Goal: Find specific page/section: Find specific page/section

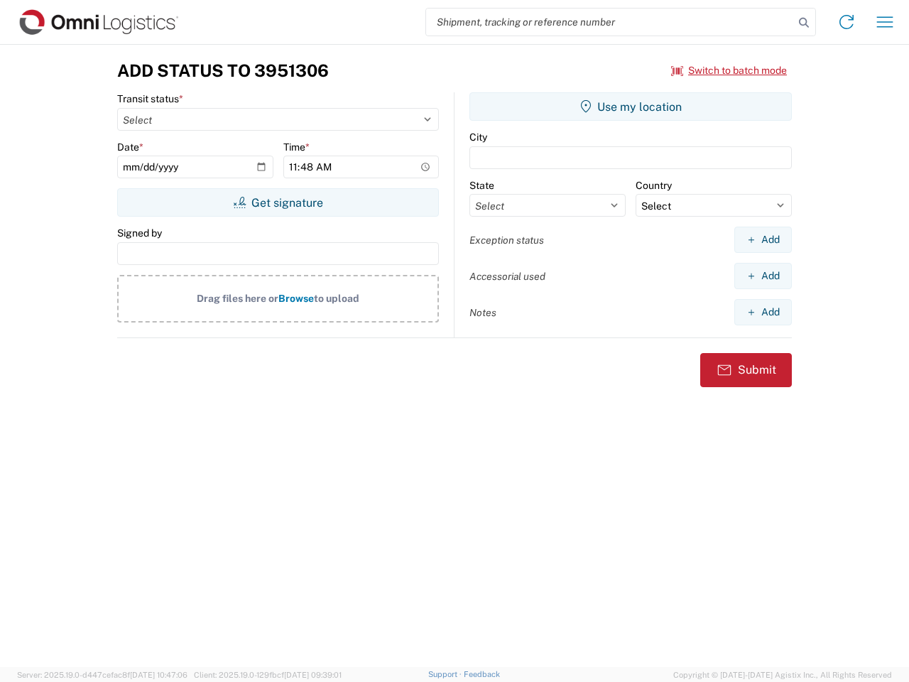
click at [610, 22] on input "search" at bounding box center [610, 22] width 368 height 27
click at [804, 23] on icon at bounding box center [804, 23] width 20 height 20
click at [847, 22] on icon at bounding box center [846, 22] width 23 height 23
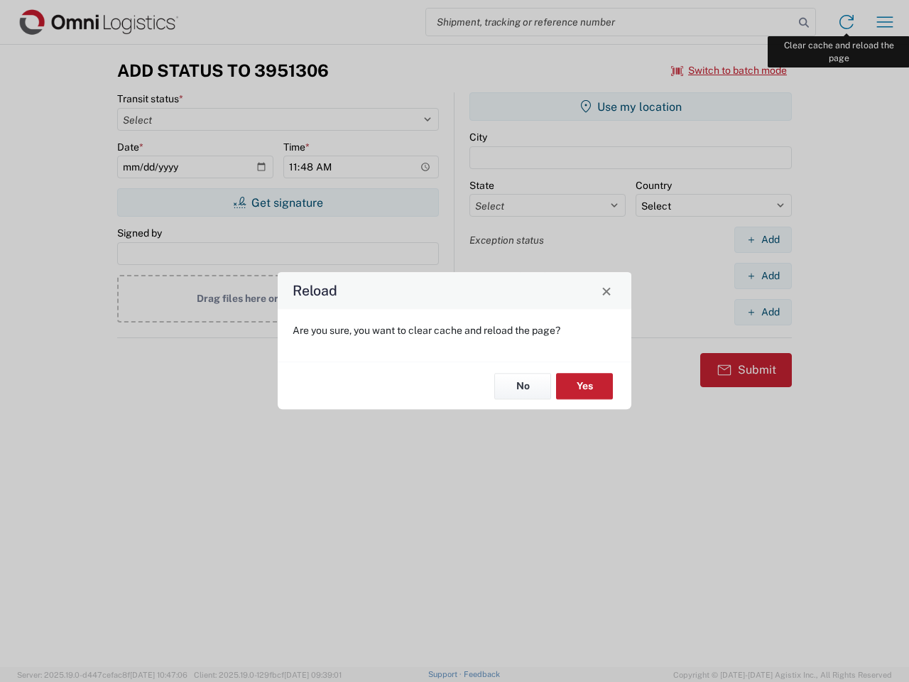
click at [885, 22] on div "Reload Are you sure, you want to clear cache and reload the page? No Yes" at bounding box center [454, 341] width 909 height 682
click at [729, 70] on div "Reload Are you sure, you want to clear cache and reload the page? No Yes" at bounding box center [454, 341] width 909 height 682
click at [278, 202] on div "Reload Are you sure, you want to clear cache and reload the page? No Yes" at bounding box center [454, 341] width 909 height 682
click at [631, 107] on div "Reload Are you sure, you want to clear cache and reload the page? No Yes" at bounding box center [454, 341] width 909 height 682
click at [763, 239] on div "Reload Are you sure, you want to clear cache and reload the page? No Yes" at bounding box center [454, 341] width 909 height 682
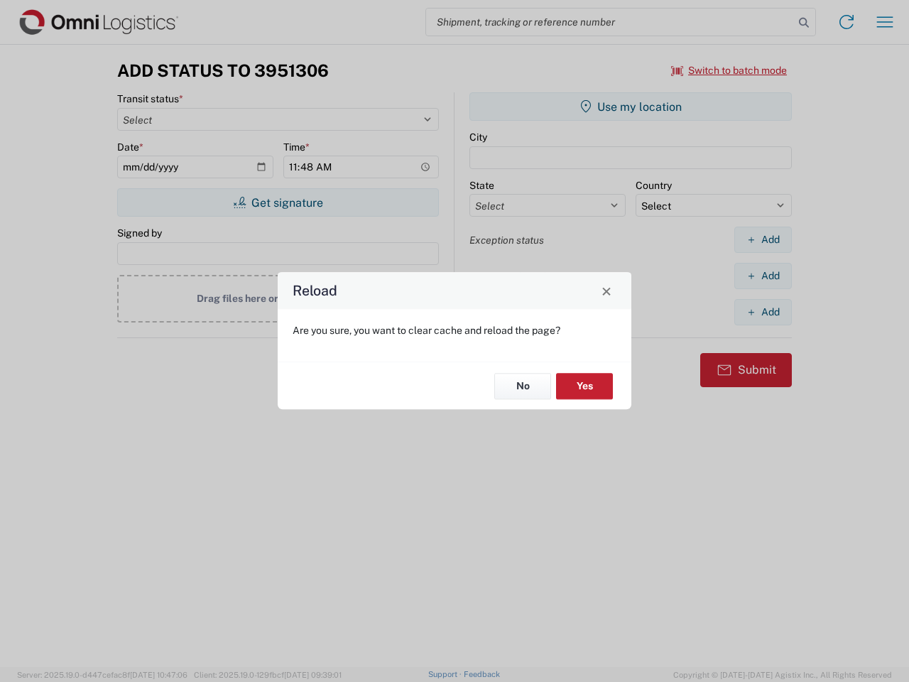
click at [763, 276] on div "Reload Are you sure, you want to clear cache and reload the page? No Yes" at bounding box center [454, 341] width 909 height 682
click at [763, 312] on div "Reload Are you sure, you want to clear cache and reload the page? No Yes" at bounding box center [454, 341] width 909 height 682
